Goal: Task Accomplishment & Management: Manage account settings

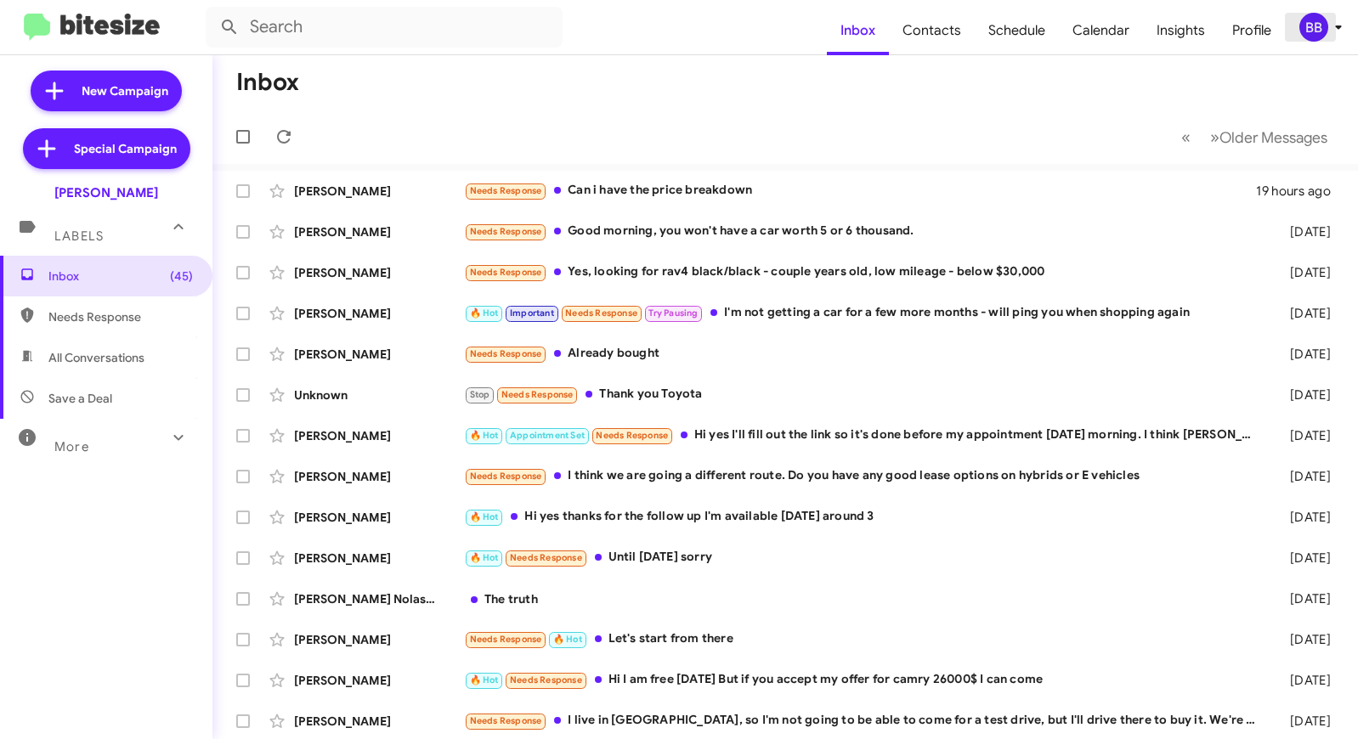
click at [1301, 32] on div "BB" at bounding box center [1313, 27] width 29 height 29
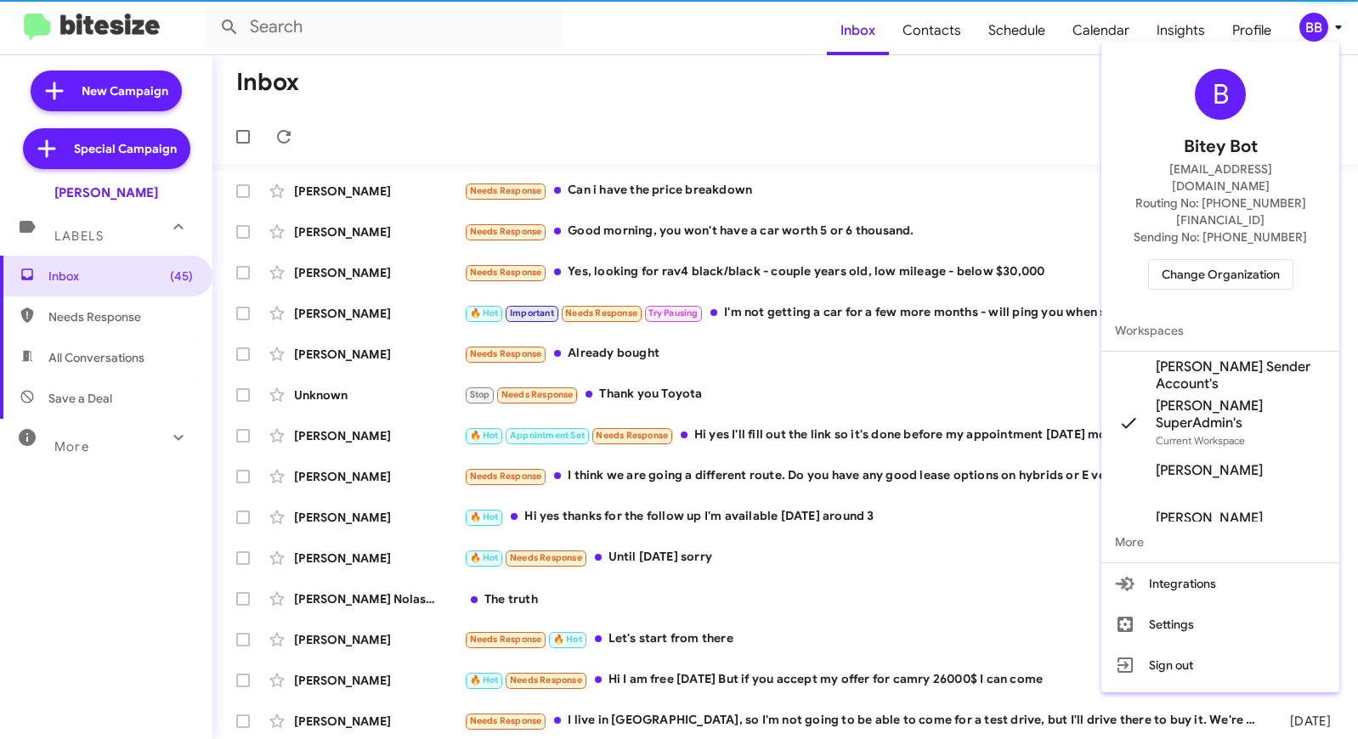
click at [1166, 260] on span "Change Organization" at bounding box center [1220, 274] width 118 height 29
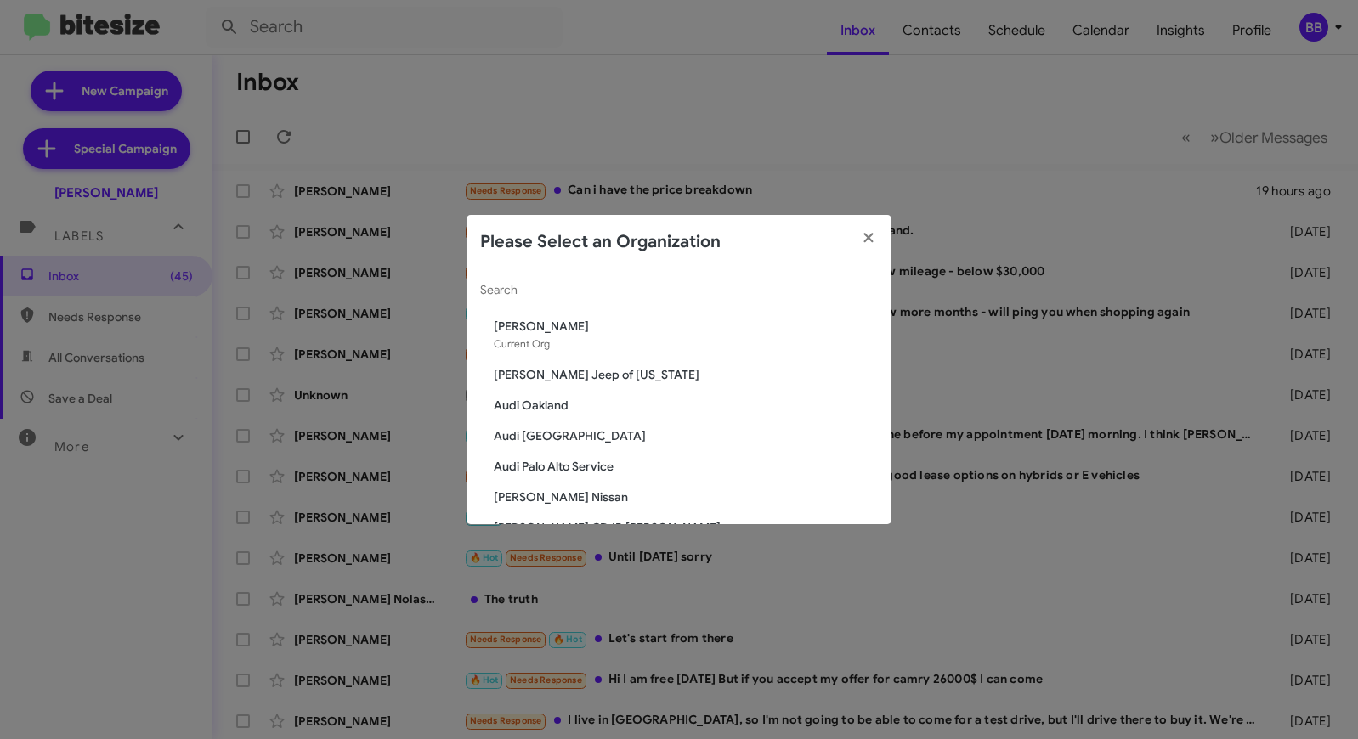
click at [613, 293] on input "Search" at bounding box center [679, 291] width 398 height 14
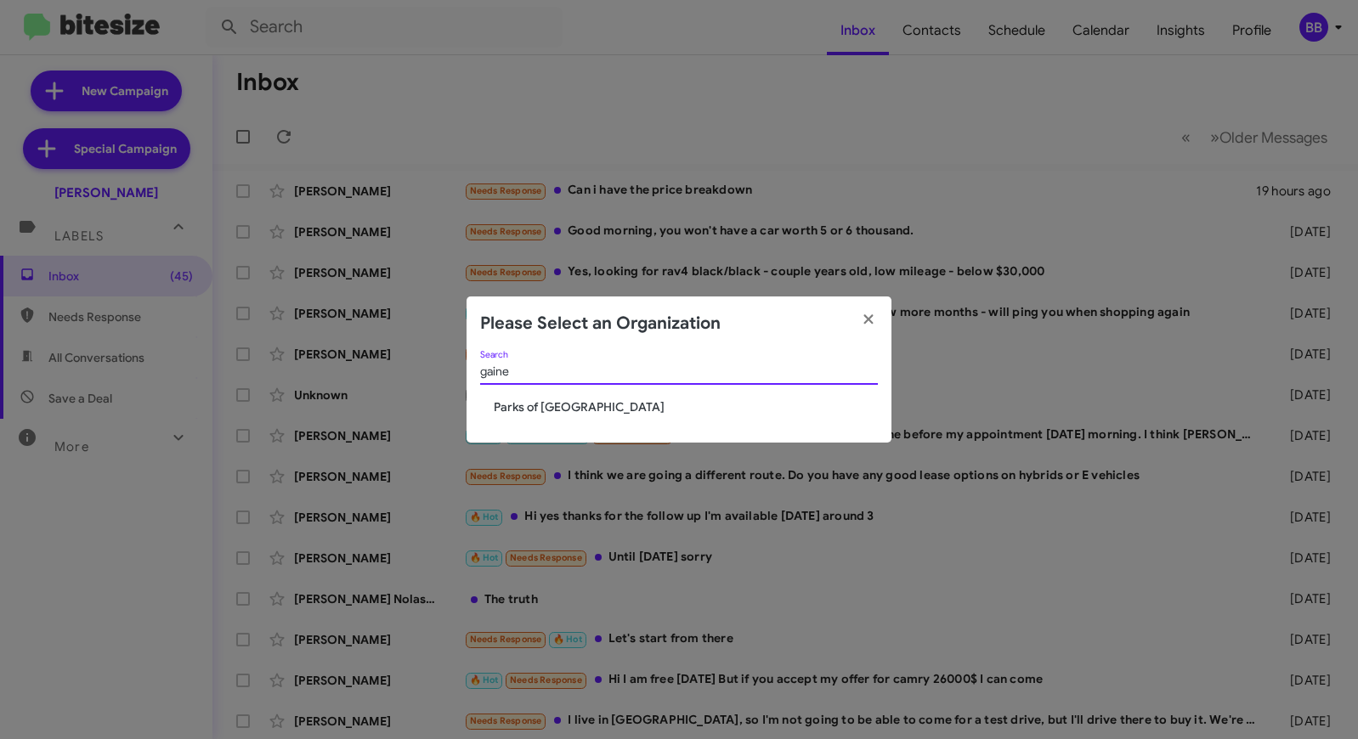
type input "gaine"
click at [523, 401] on span "Parks of [GEOGRAPHIC_DATA]" at bounding box center [686, 406] width 384 height 17
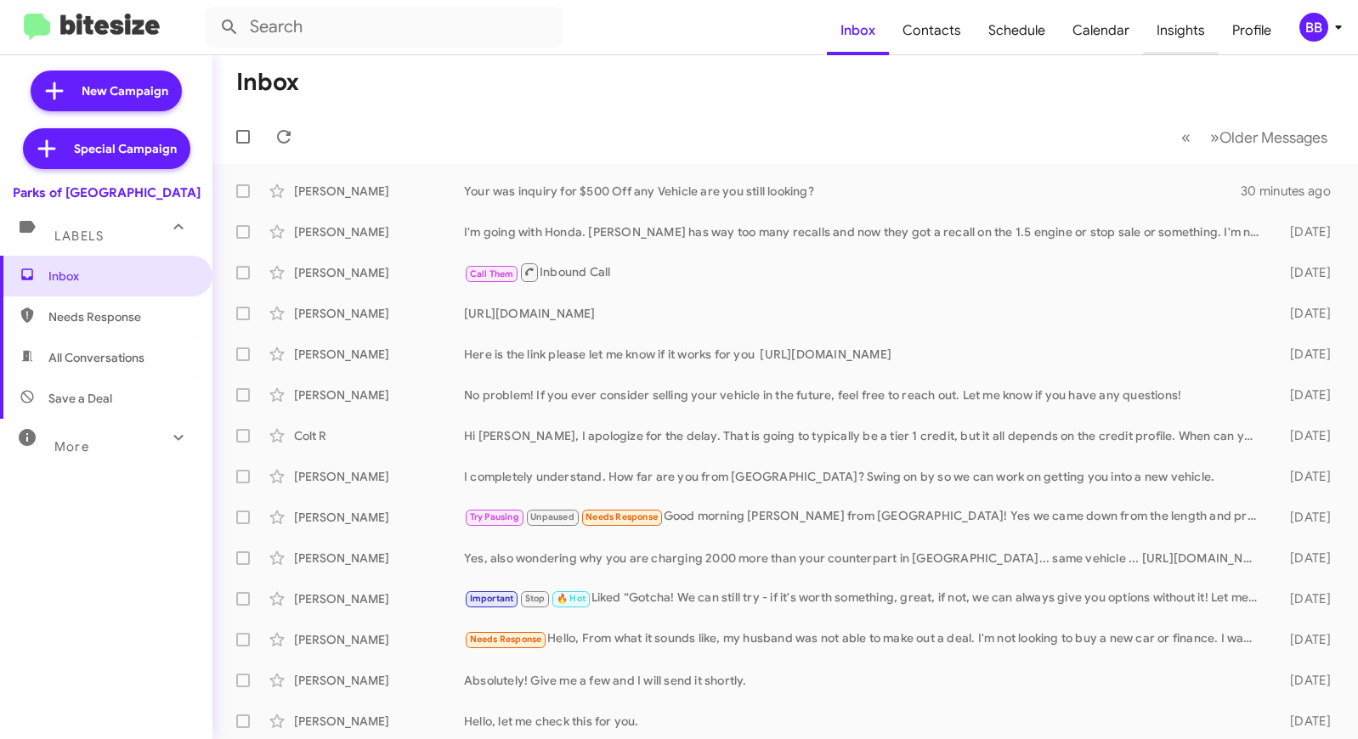
click at [1185, 37] on span "Insights" at bounding box center [1181, 30] width 76 height 49
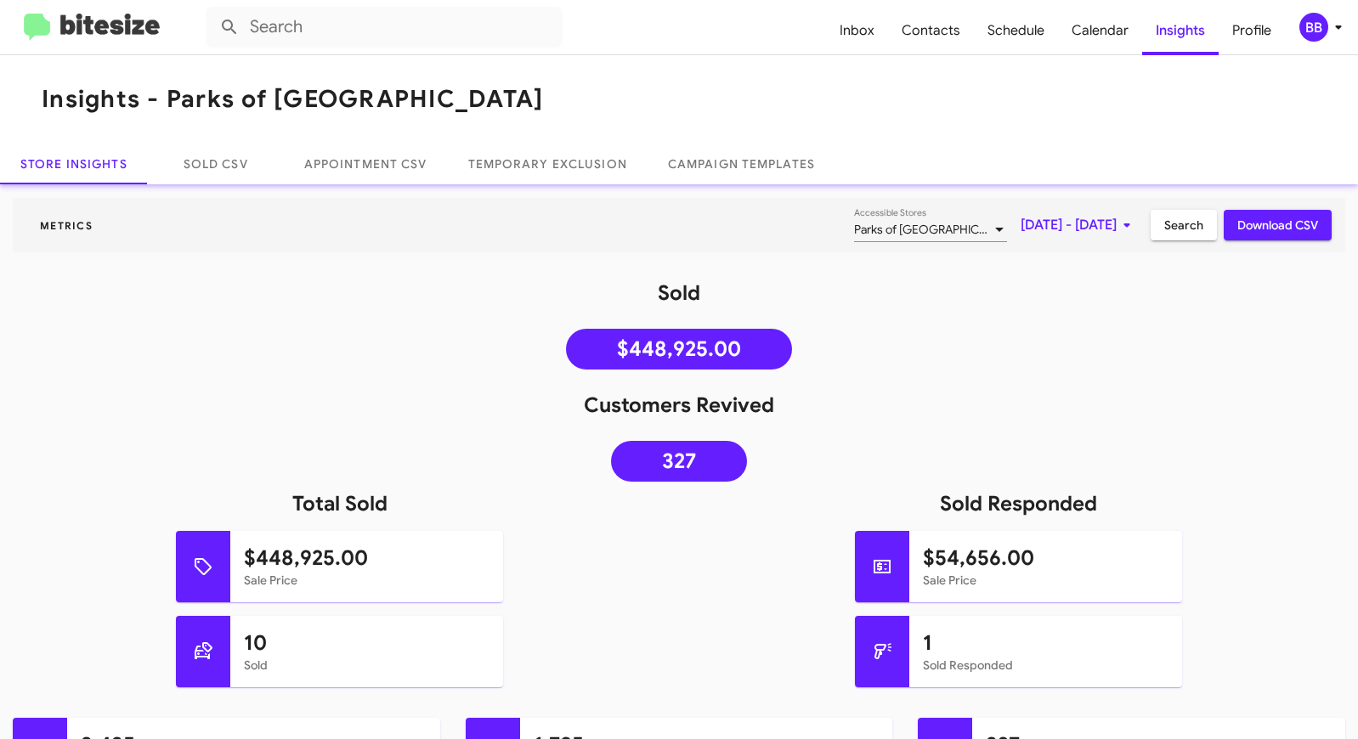
click at [1058, 225] on span "[DATE] - [DATE]" at bounding box center [1078, 225] width 116 height 31
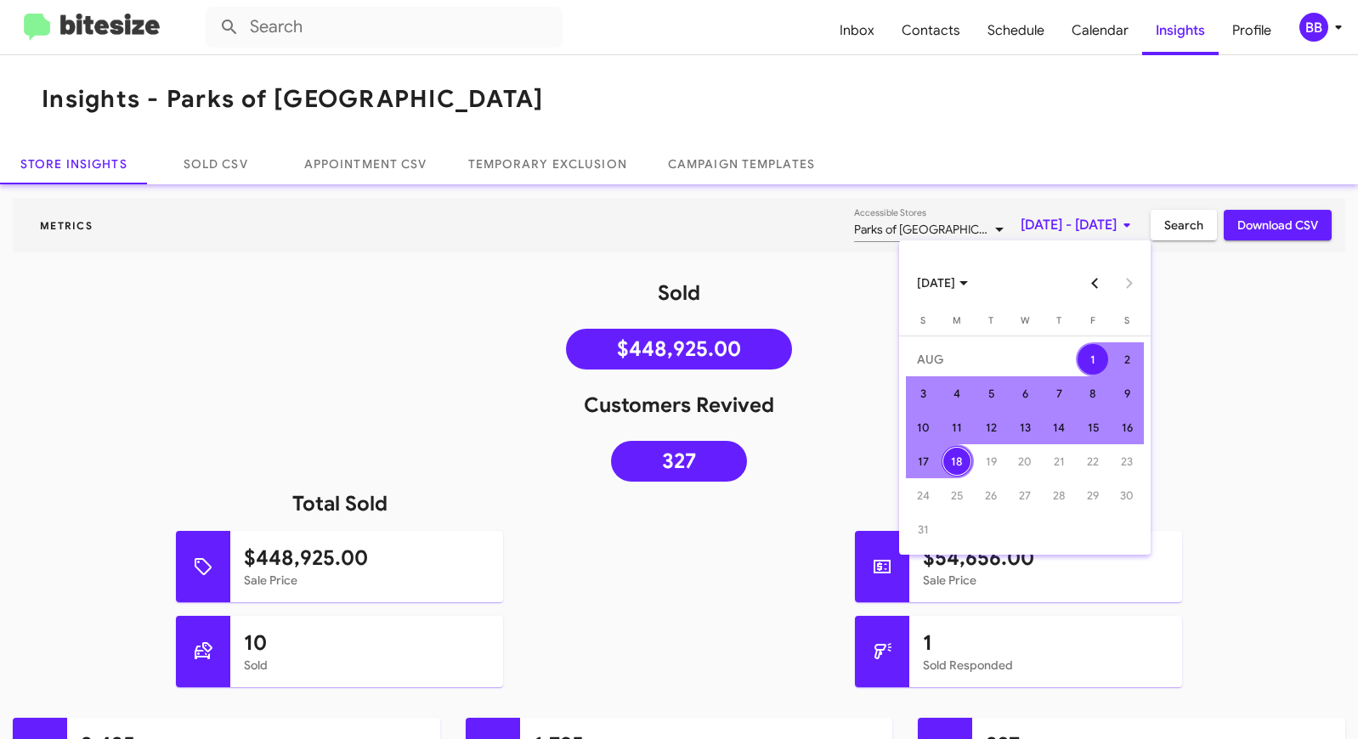
click at [1098, 279] on button "Previous month" at bounding box center [1095, 283] width 34 height 34
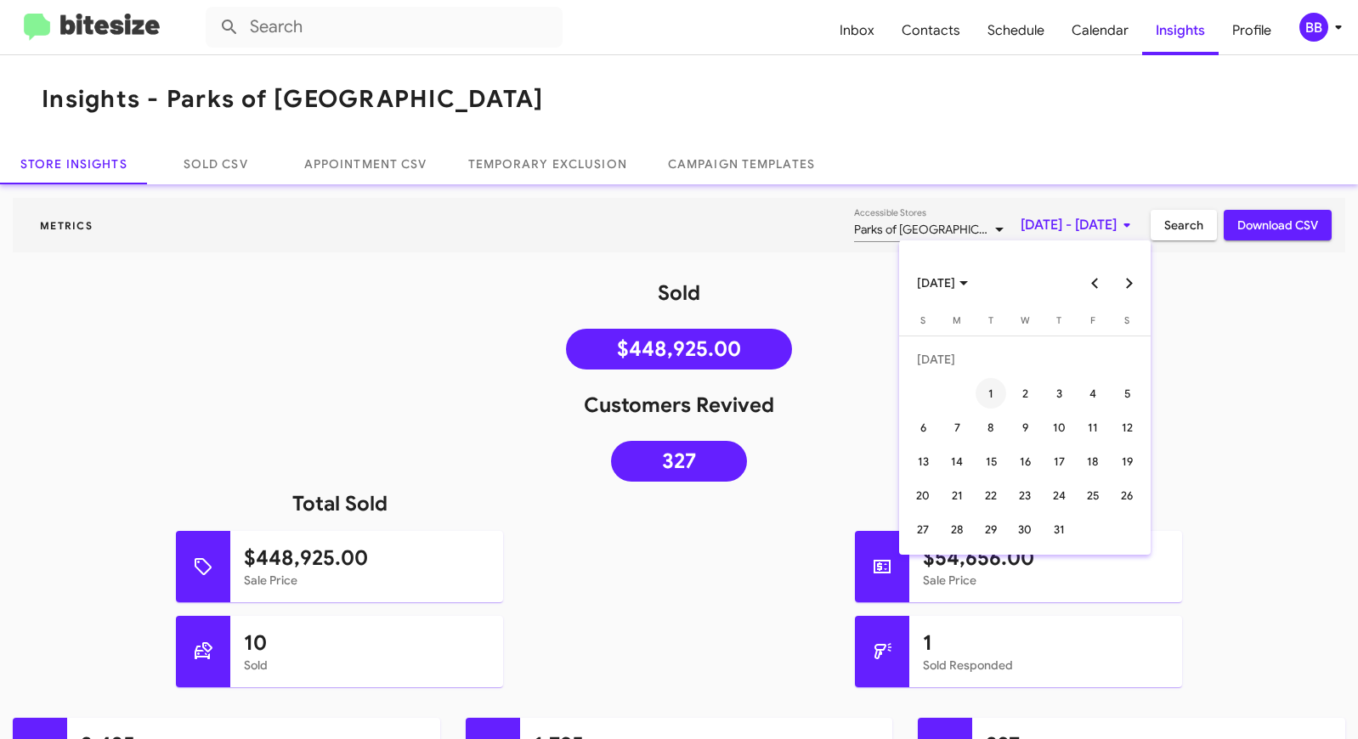
click at [1000, 384] on div "1" at bounding box center [990, 393] width 31 height 31
click at [1127, 292] on button "Next month" at bounding box center [1129, 283] width 34 height 34
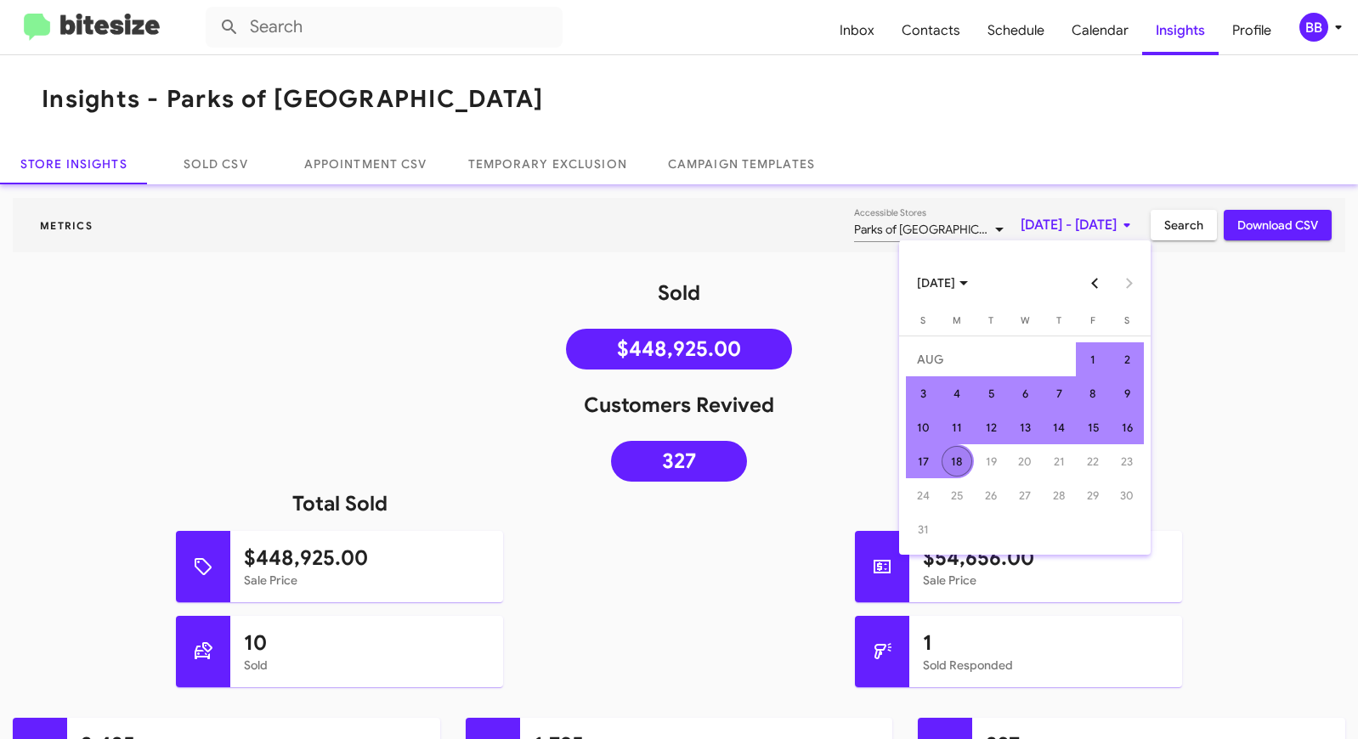
click at [957, 458] on div "18" at bounding box center [956, 461] width 31 height 31
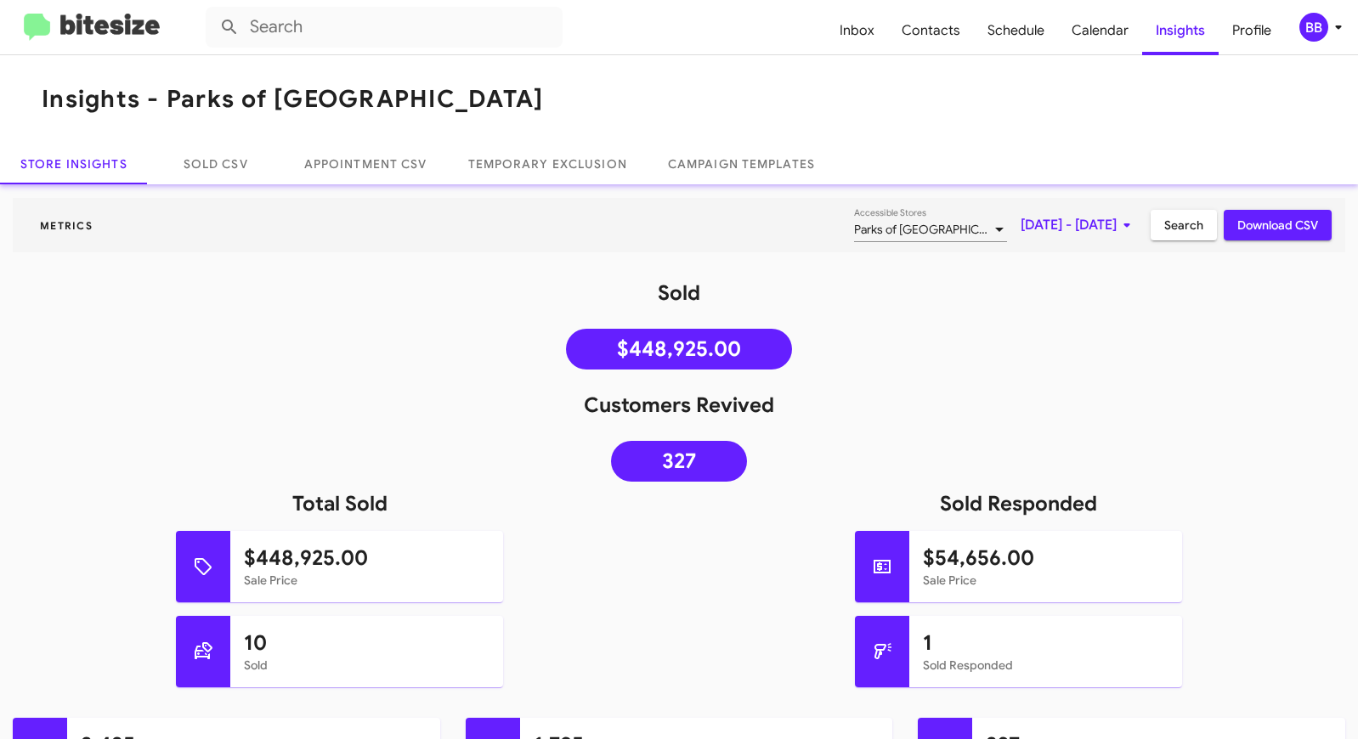
click at [1182, 224] on span "Search" at bounding box center [1183, 225] width 39 height 31
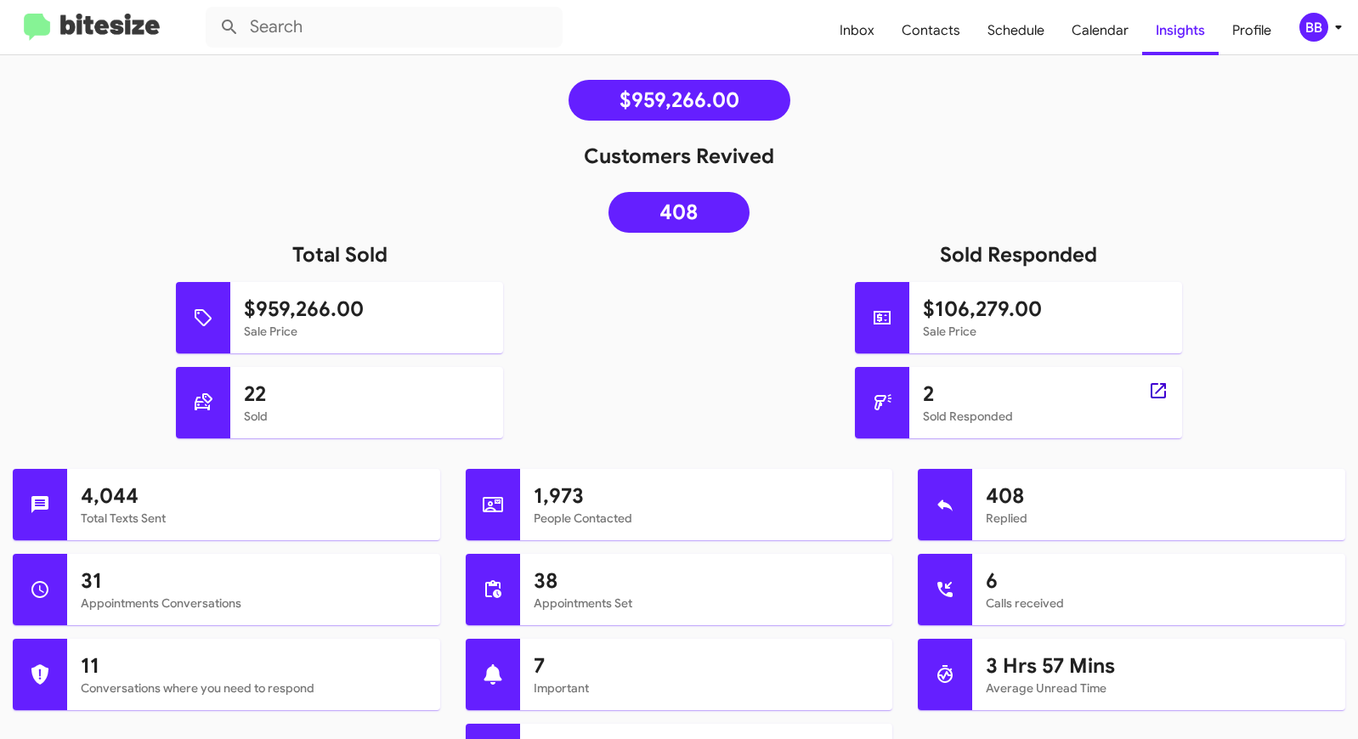
click at [1165, 387] on icon at bounding box center [1157, 390] width 15 height 15
type input "in:sold-verified"
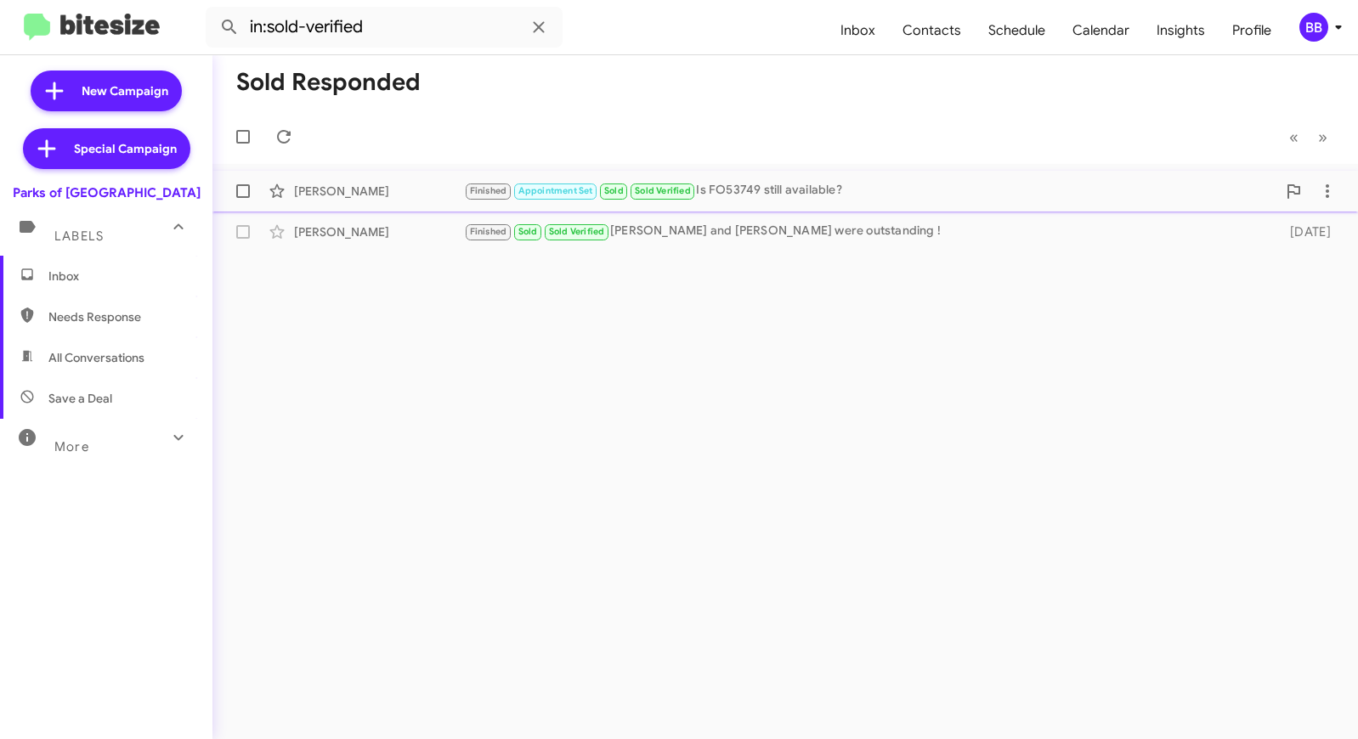
click at [749, 182] on div "Finished Appointment Set Sold Sold Verified Is FO53749 still available?" at bounding box center [870, 191] width 812 height 20
